Goal: Information Seeking & Learning: Learn about a topic

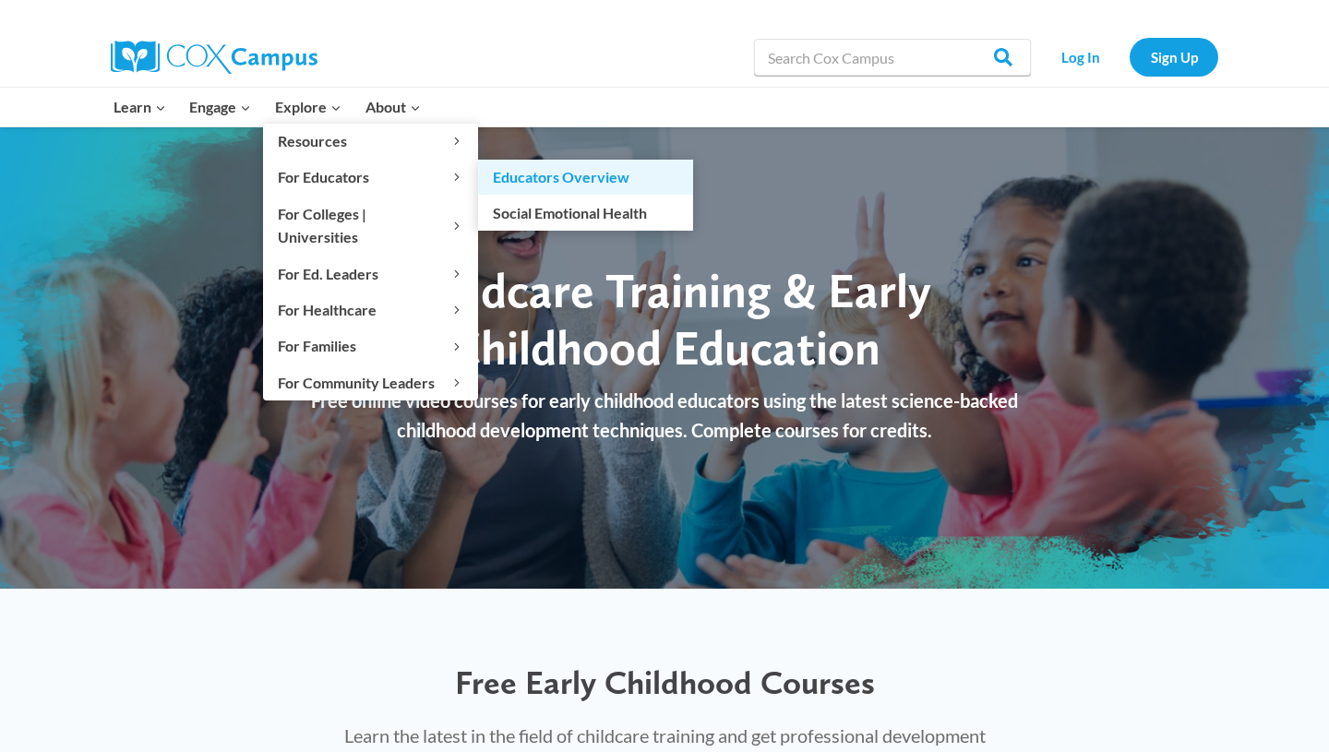
click at [499, 191] on link "Educators Overview" at bounding box center [585, 177] width 215 height 35
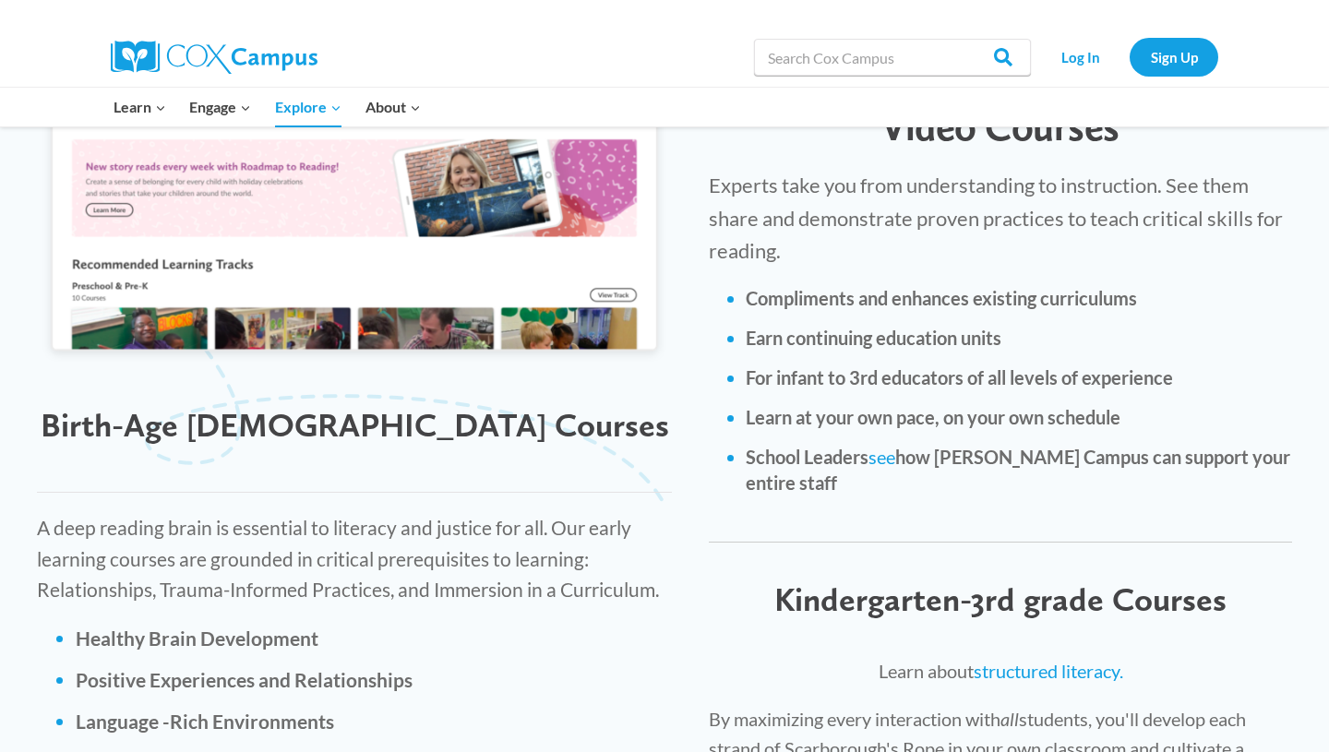
scroll to position [2501, 0]
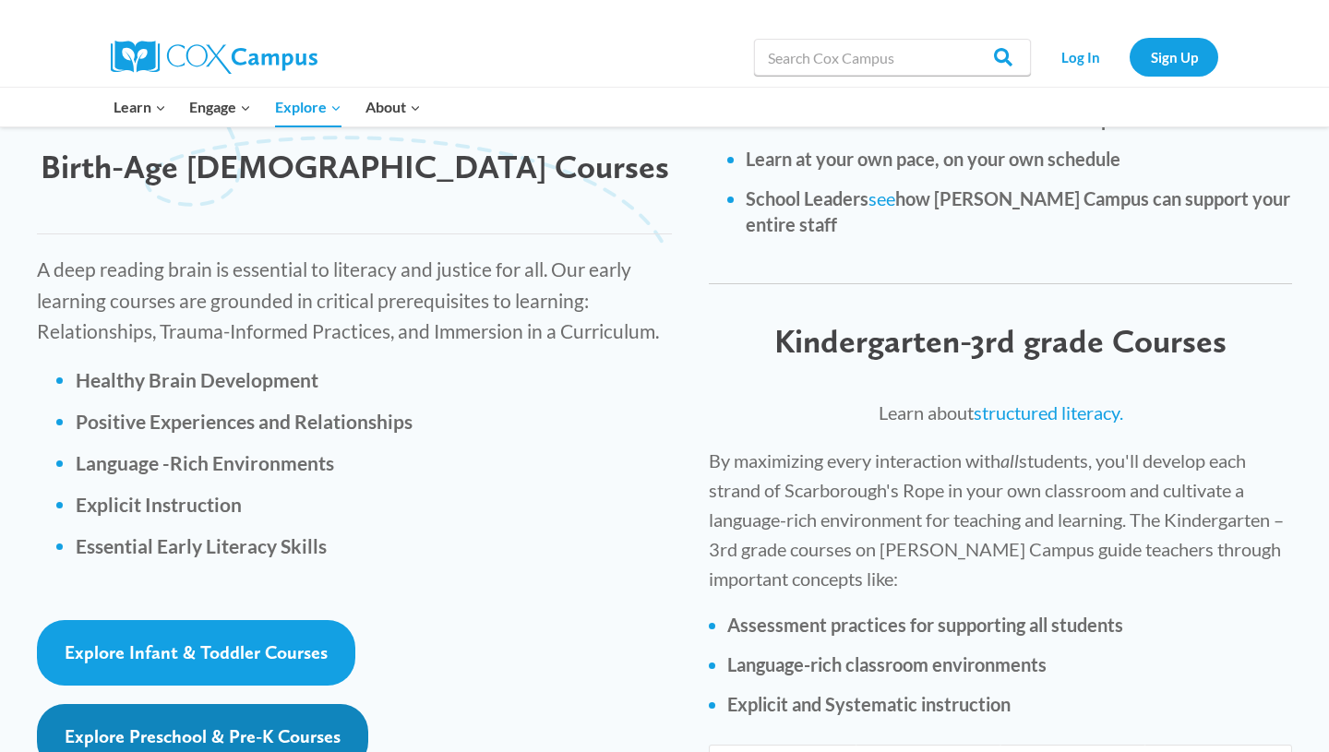
click at [185, 725] on span "Explore Preschool & Pre-K Courses" at bounding box center [203, 736] width 276 height 22
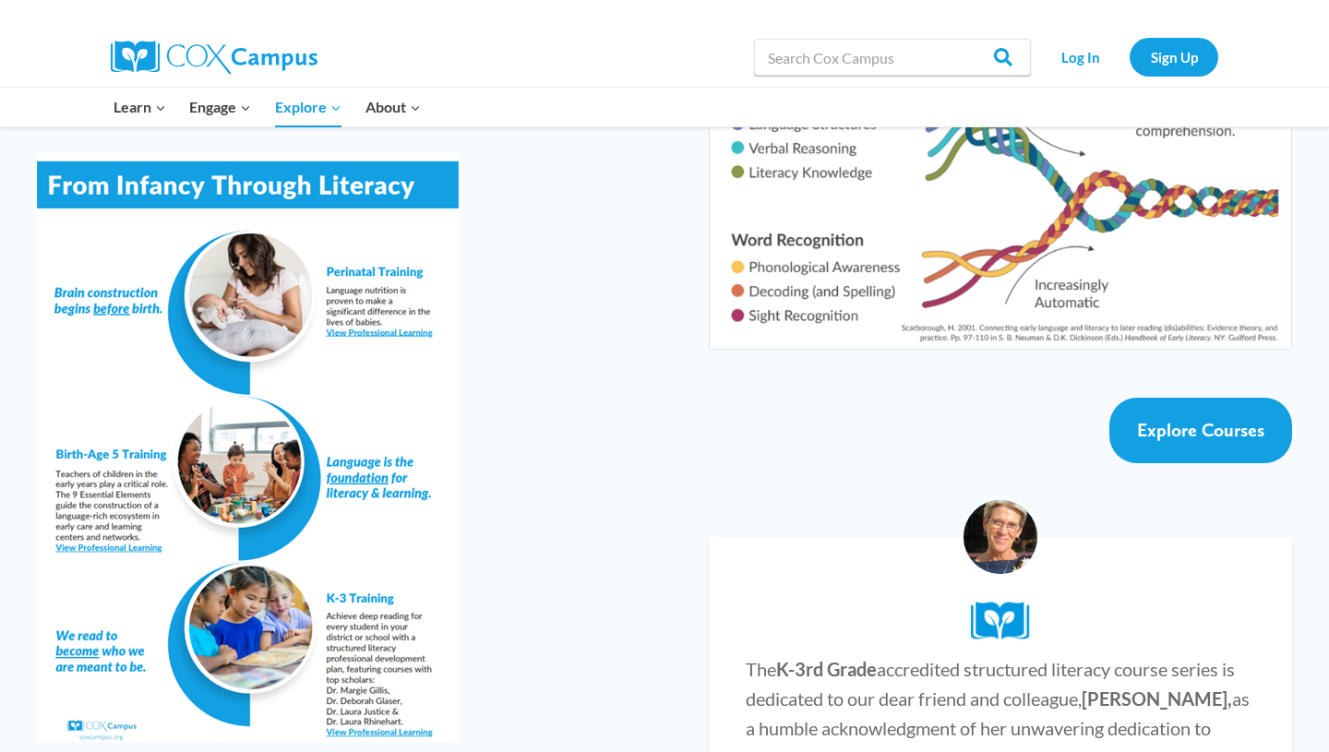
scroll to position [3307, 0]
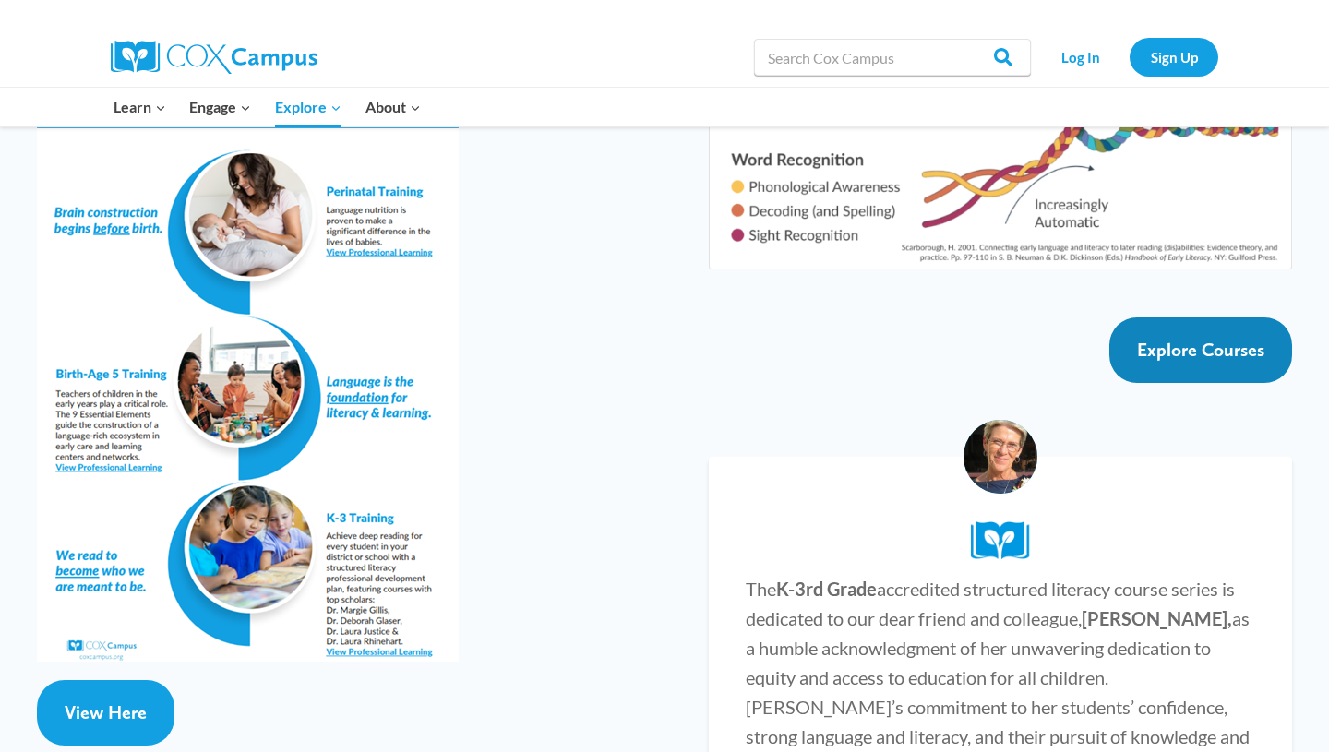
click at [1196, 339] on span "Explore Courses" at bounding box center [1200, 350] width 127 height 22
